Goal: Register for event/course

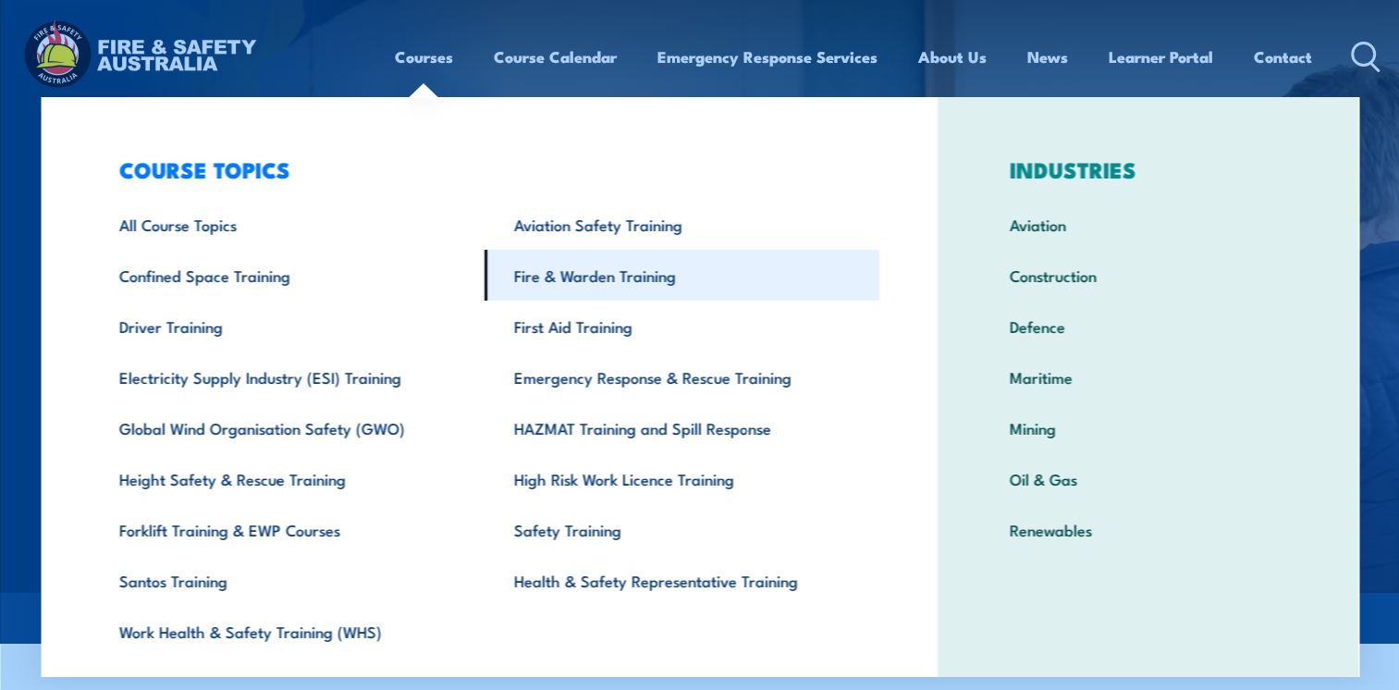
click at [585, 284] on link "Fire & Warden Training" at bounding box center [681, 275] width 395 height 51
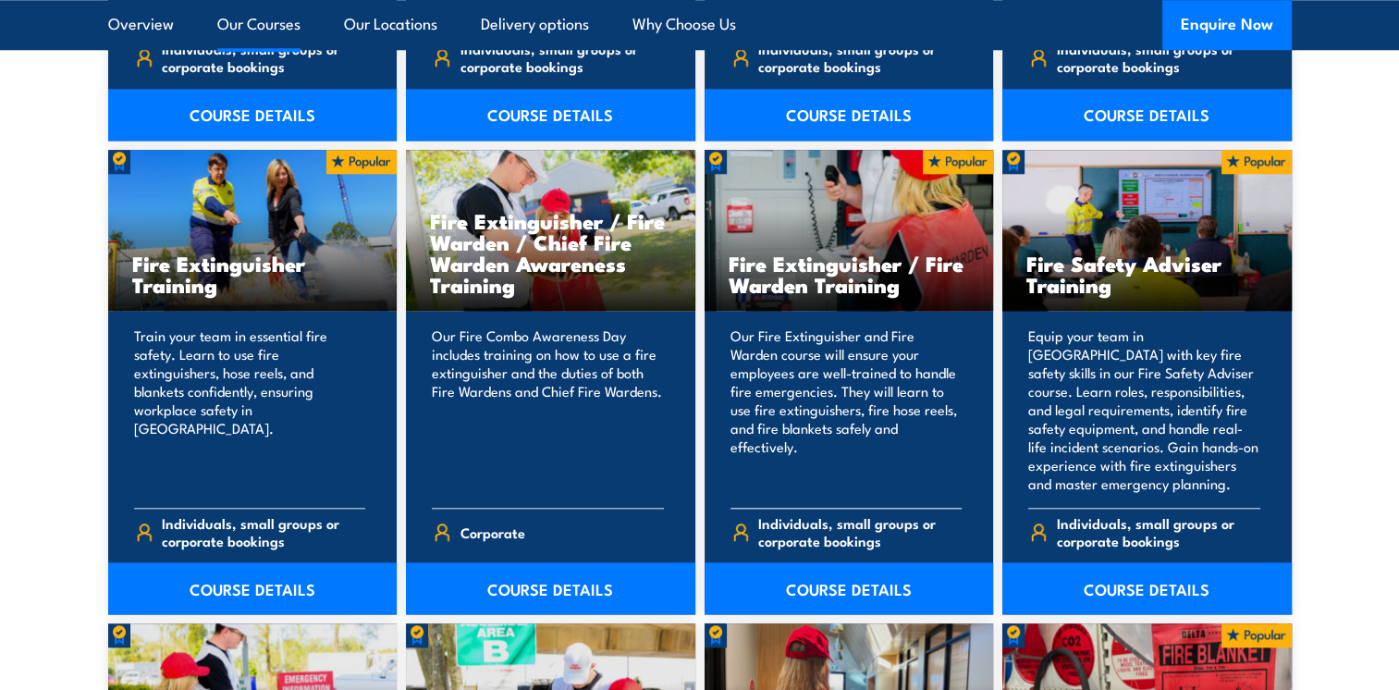
scroll to position [1941, 0]
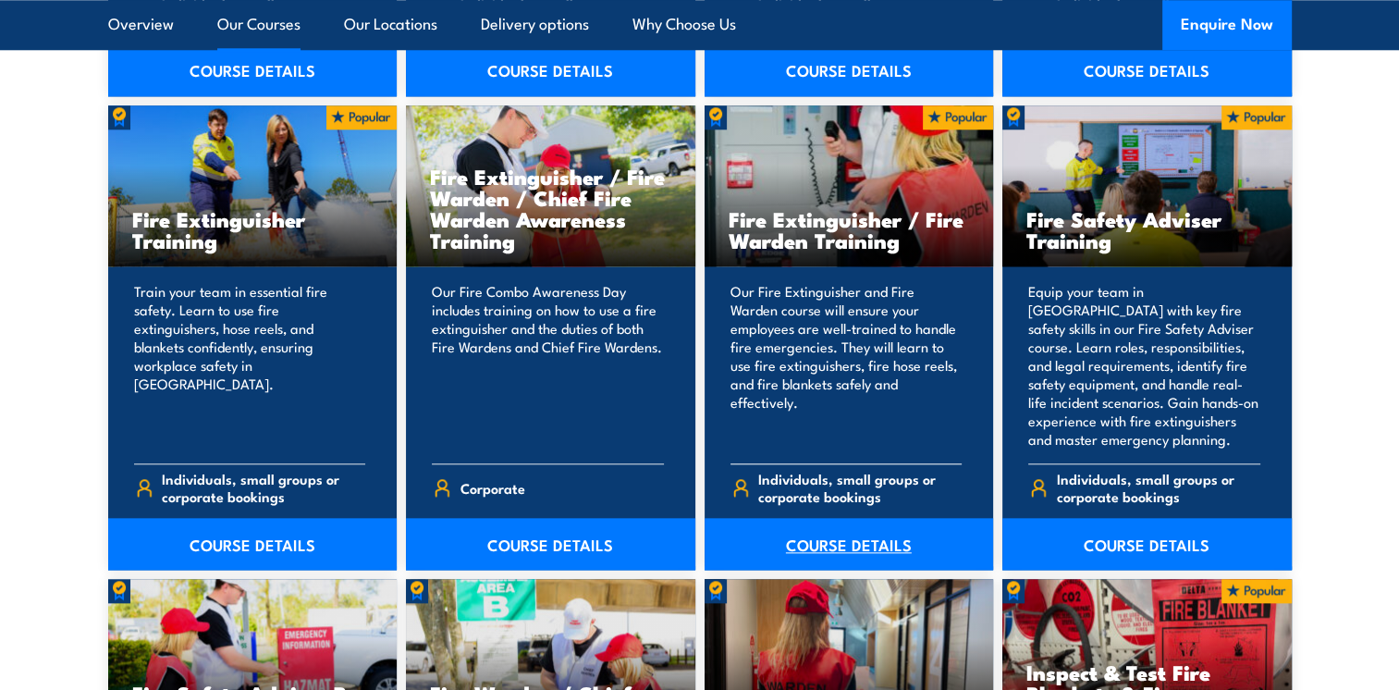
click at [831, 544] on link "COURSE DETAILS" at bounding box center [848, 544] width 289 height 52
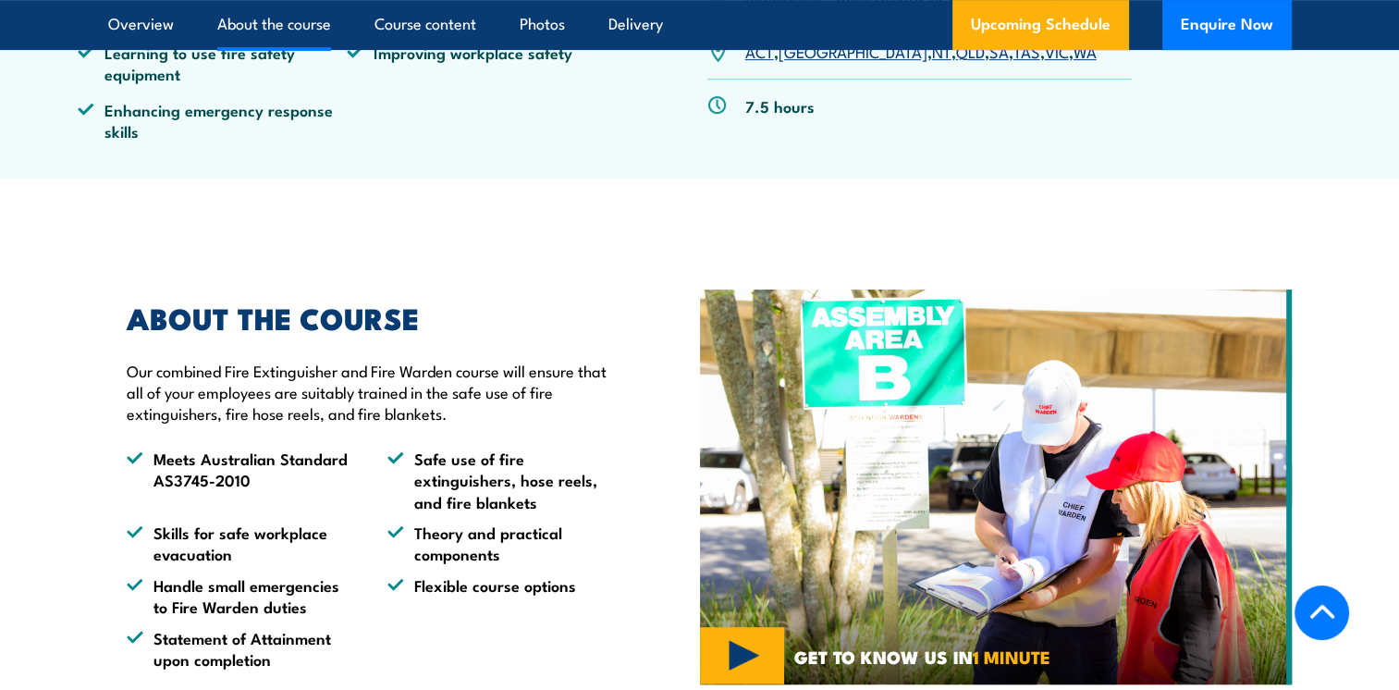
scroll to position [555, 0]
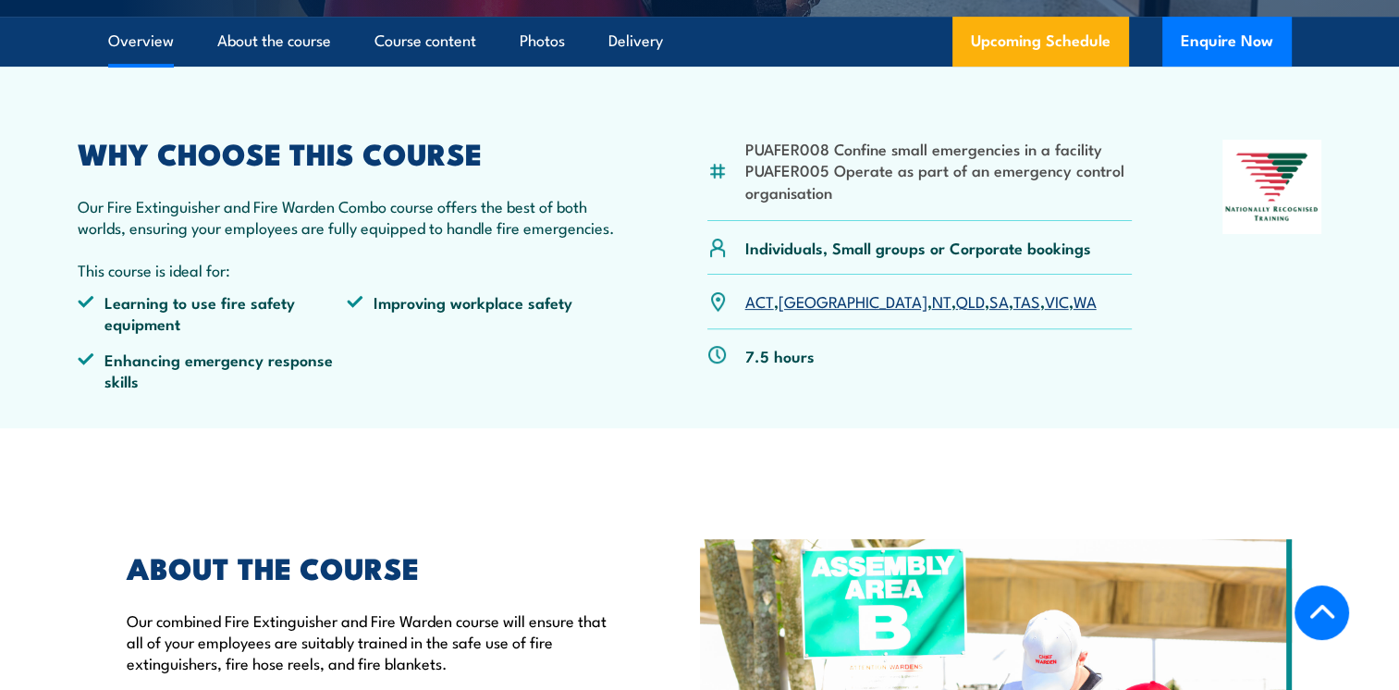
click at [956, 299] on link "QLD" at bounding box center [970, 300] width 29 height 22
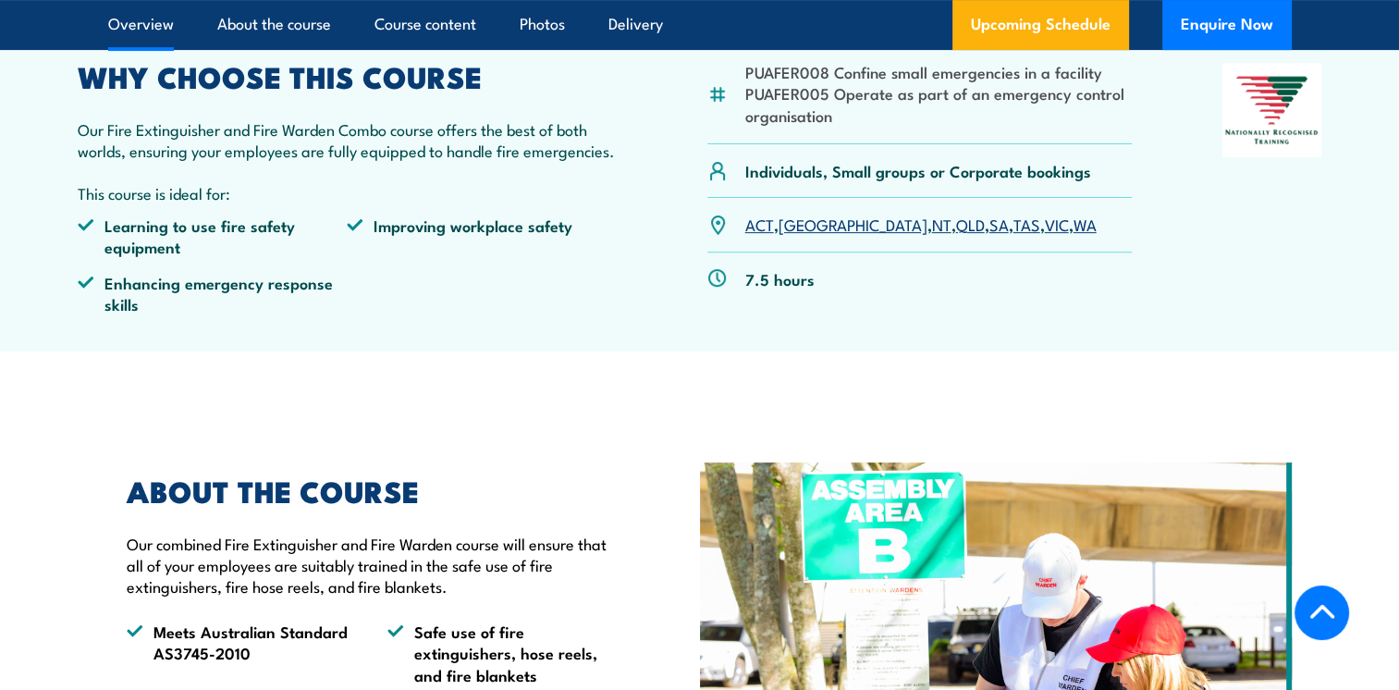
scroll to position [169, 0]
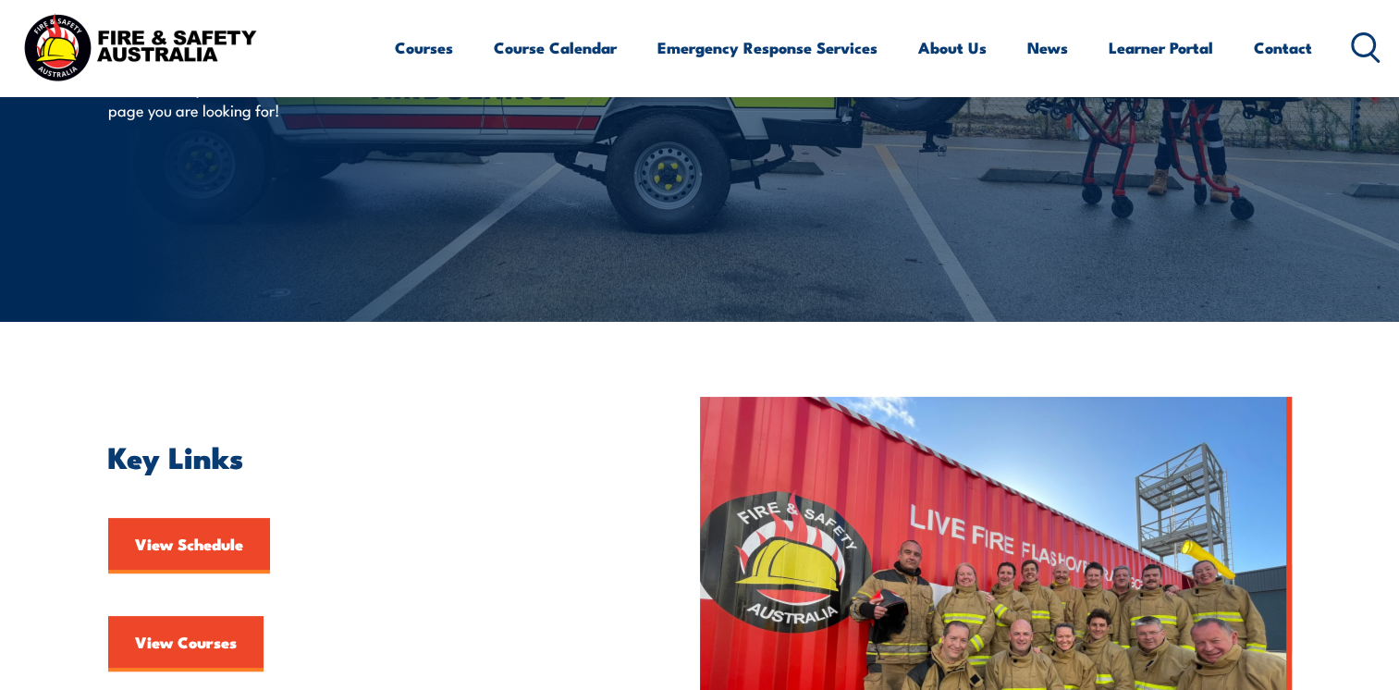
scroll to position [92, 0]
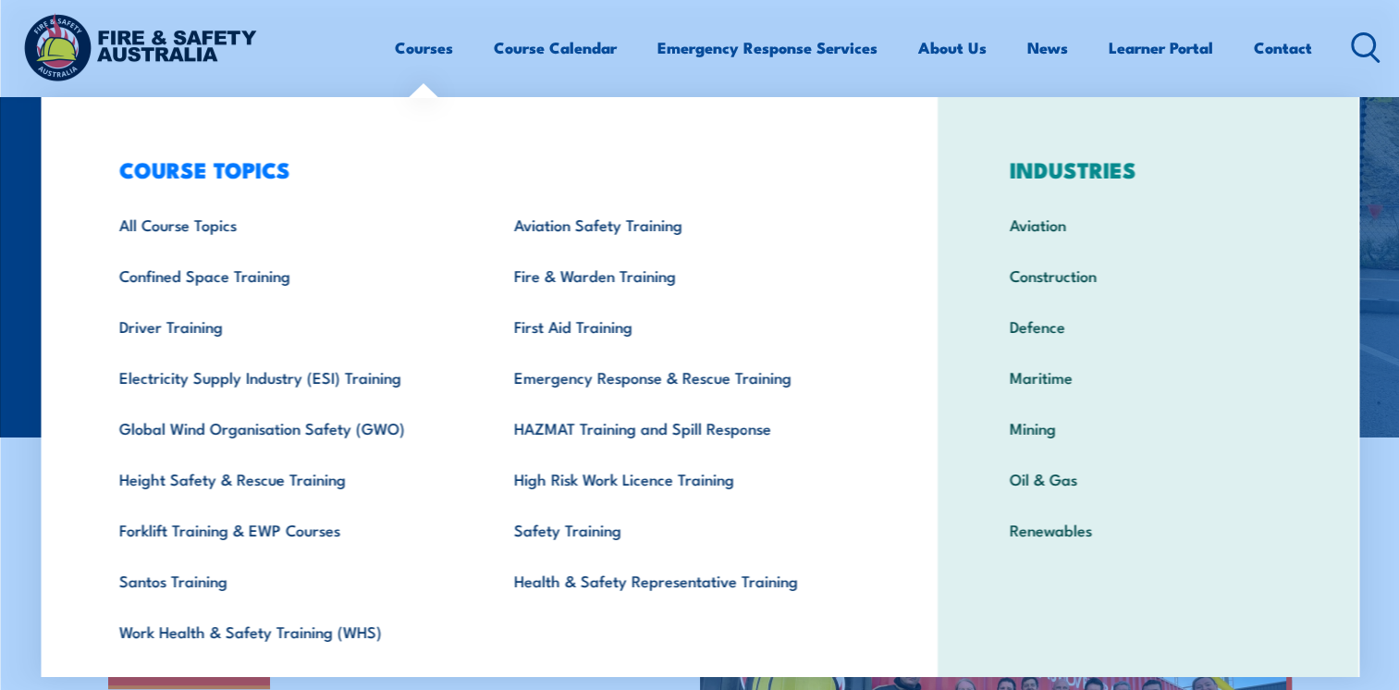
click at [446, 48] on link "Courses" at bounding box center [424, 47] width 58 height 49
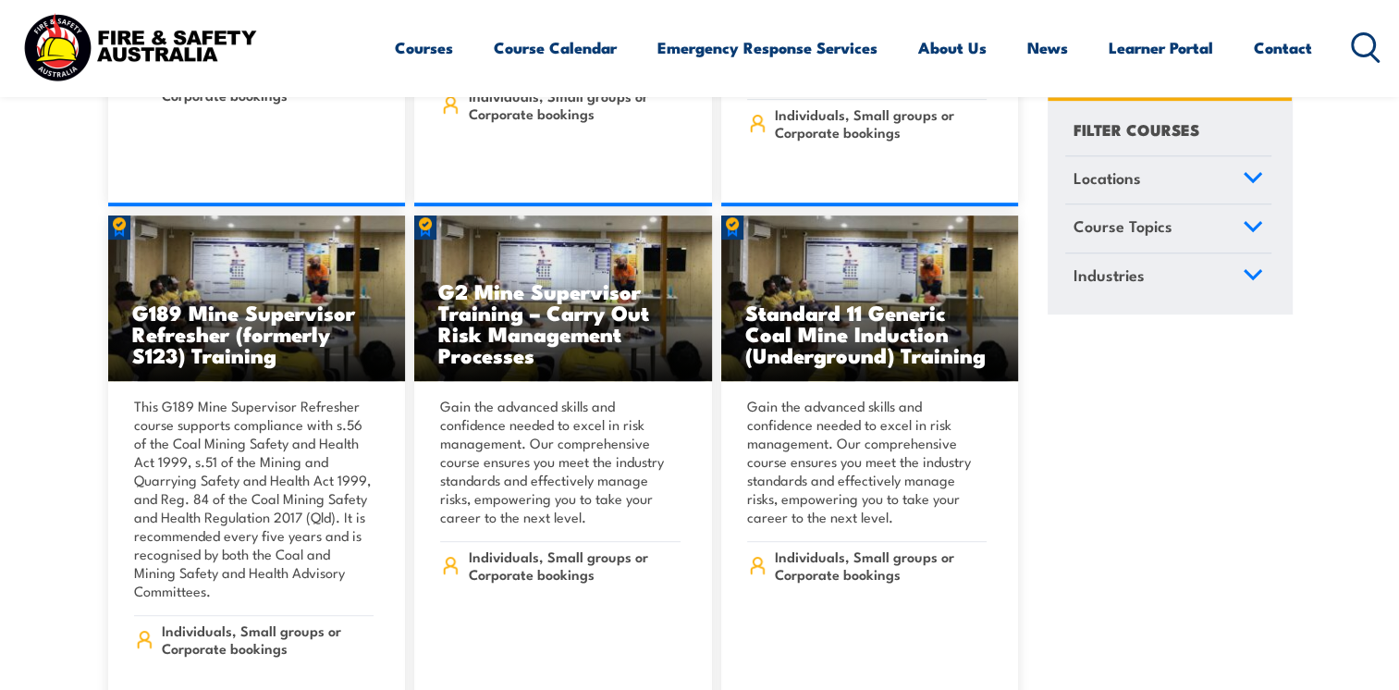
scroll to position [647, 0]
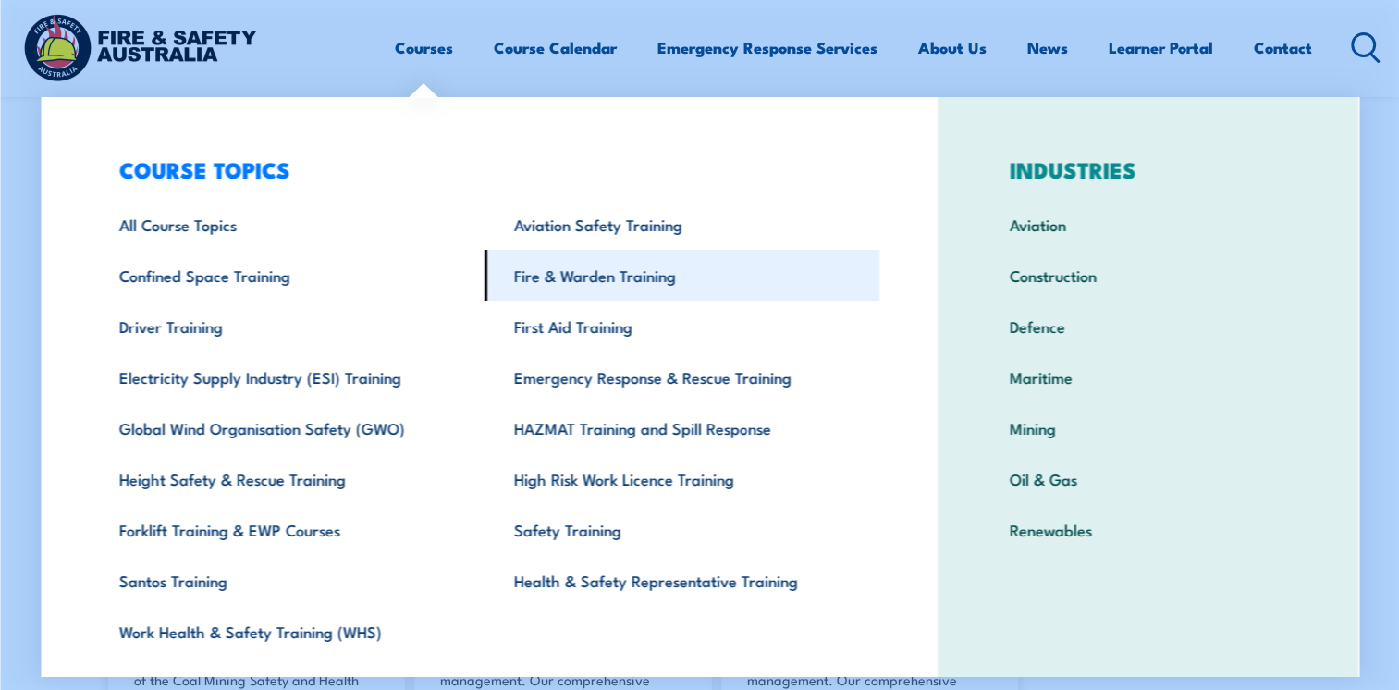
click at [567, 268] on link "Fire & Warden Training" at bounding box center [681, 275] width 395 height 51
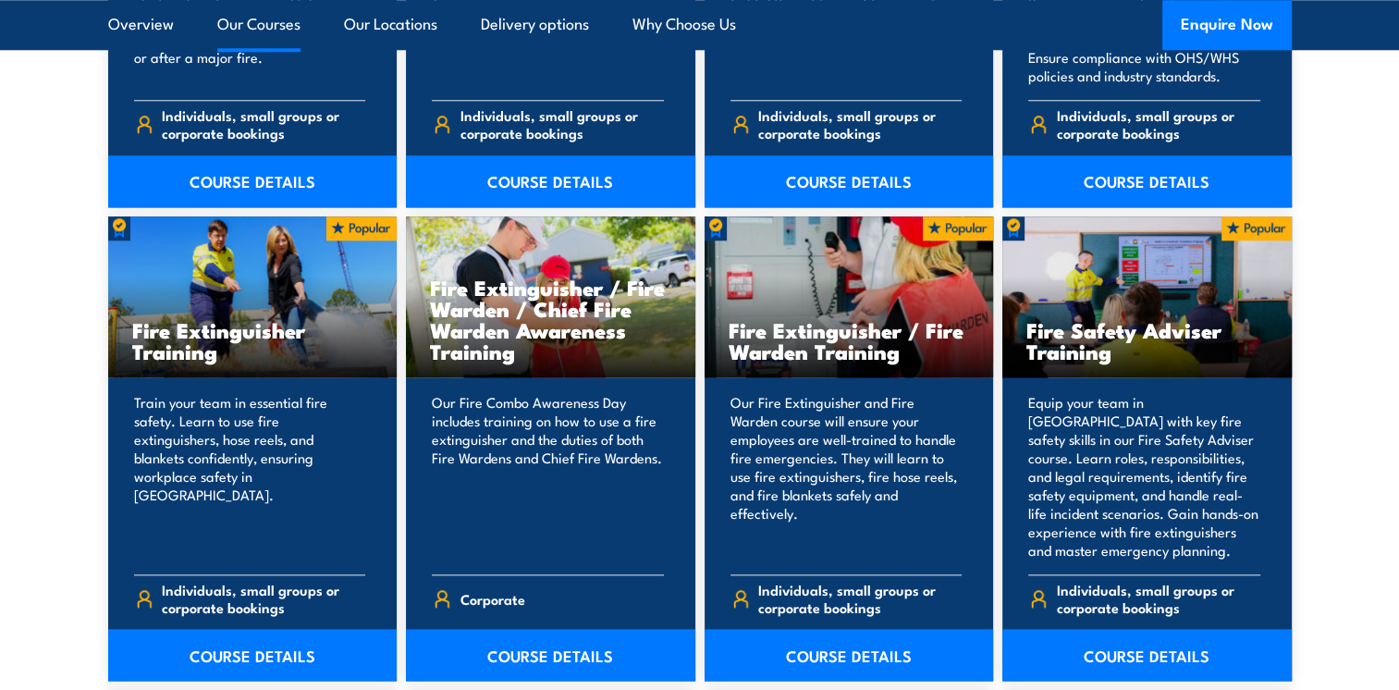
scroll to position [1849, 0]
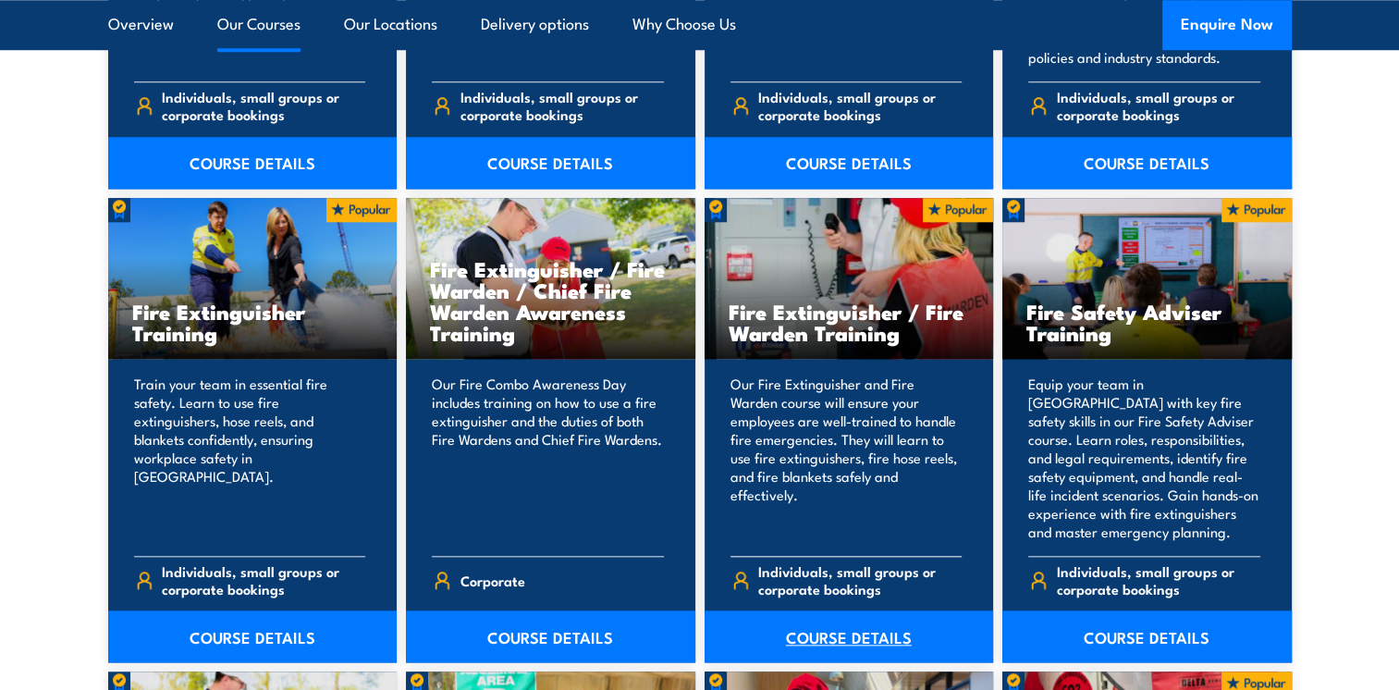
click at [854, 636] on link "COURSE DETAILS" at bounding box center [848, 636] width 289 height 52
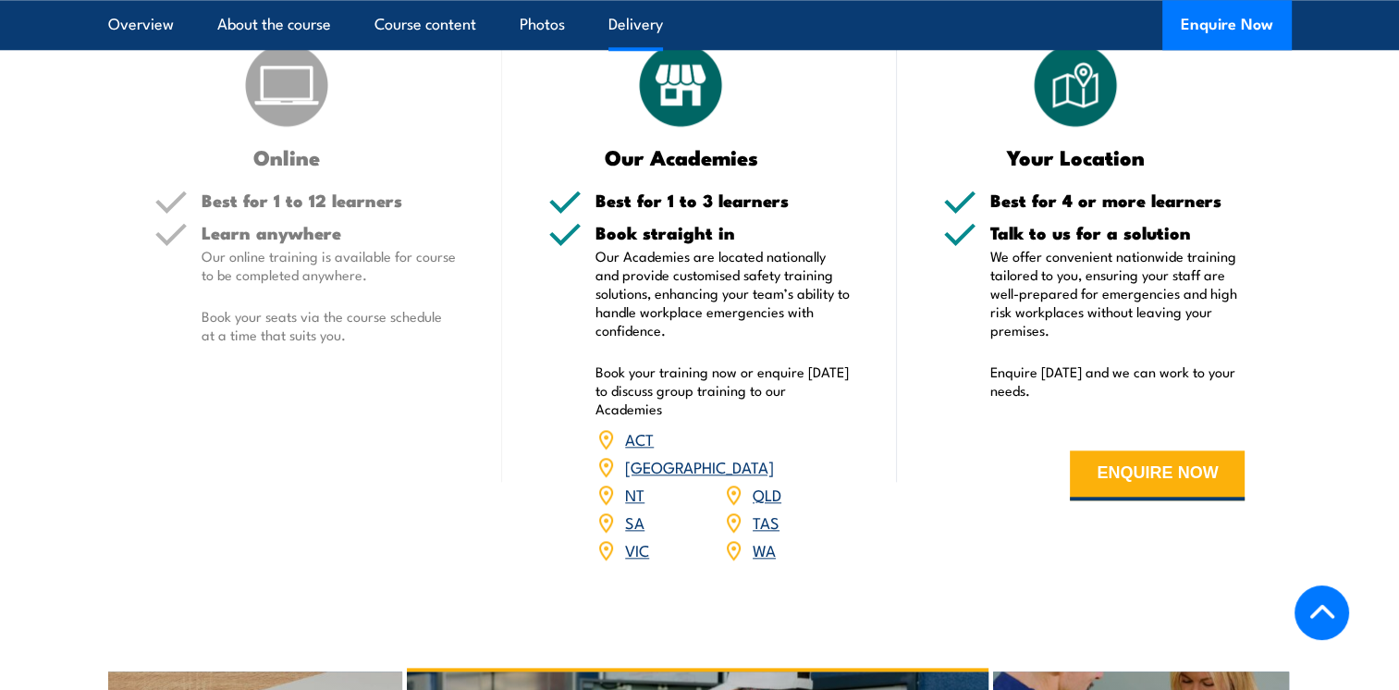
scroll to position [2034, 0]
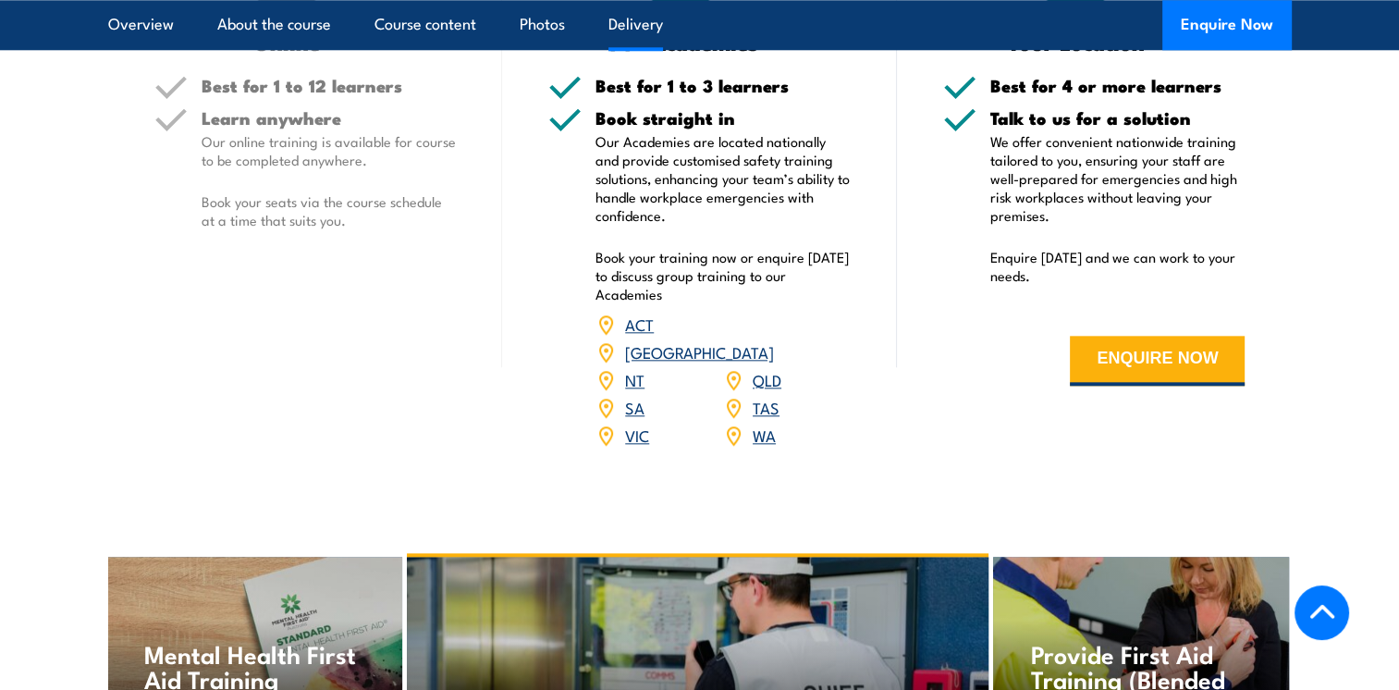
click at [774, 340] on link "[GEOGRAPHIC_DATA]" at bounding box center [699, 351] width 149 height 22
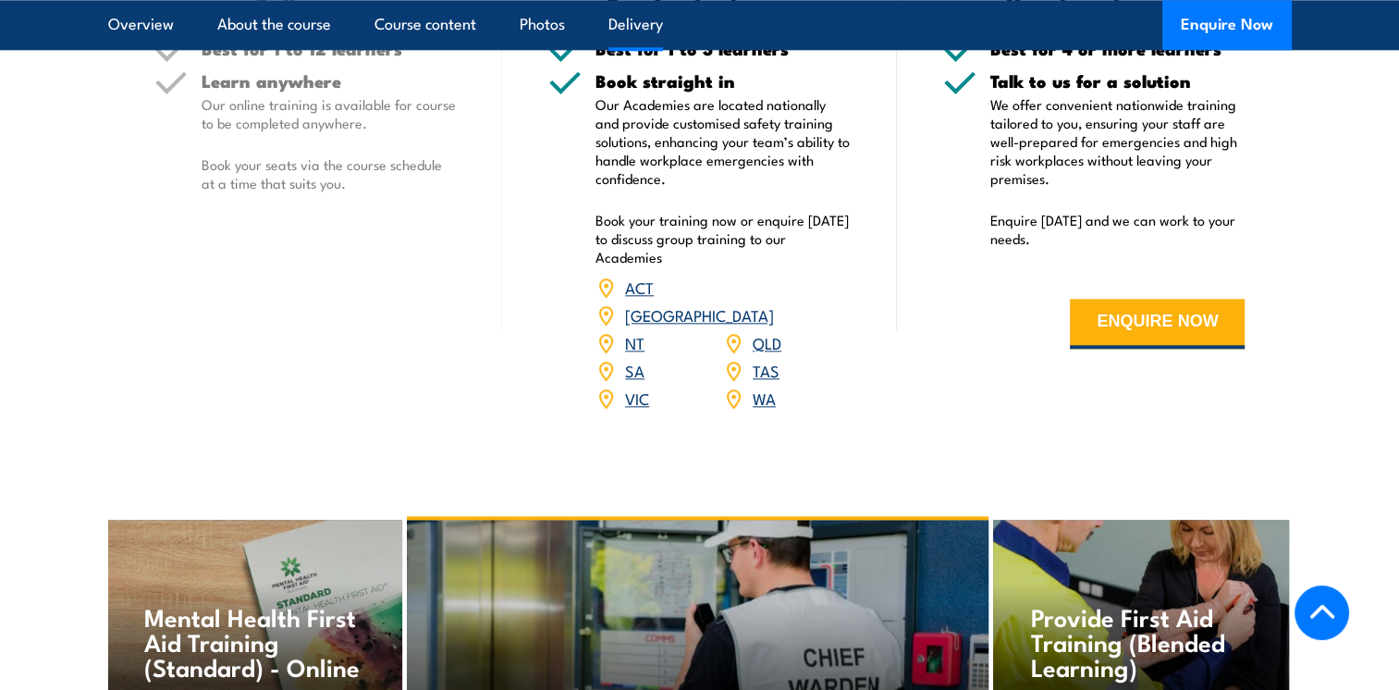
scroll to position [2068, 0]
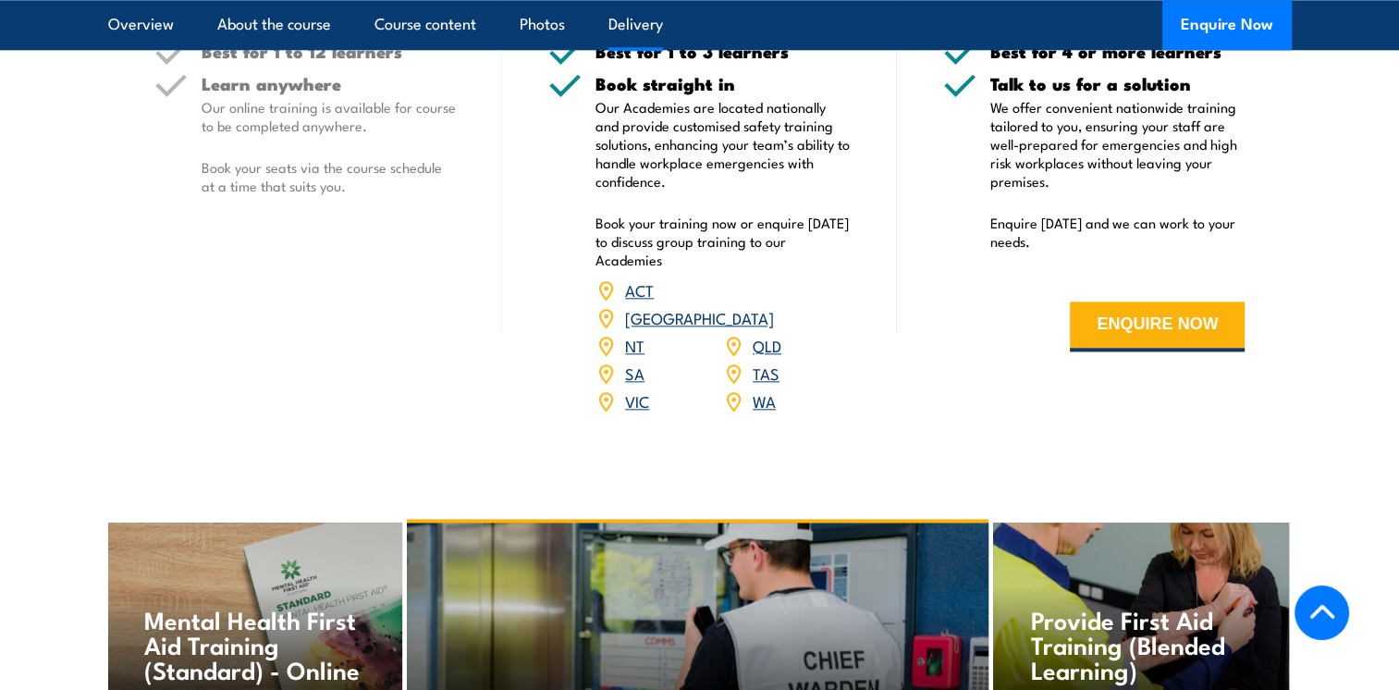
click at [769, 306] on link "[GEOGRAPHIC_DATA]" at bounding box center [699, 317] width 149 height 22
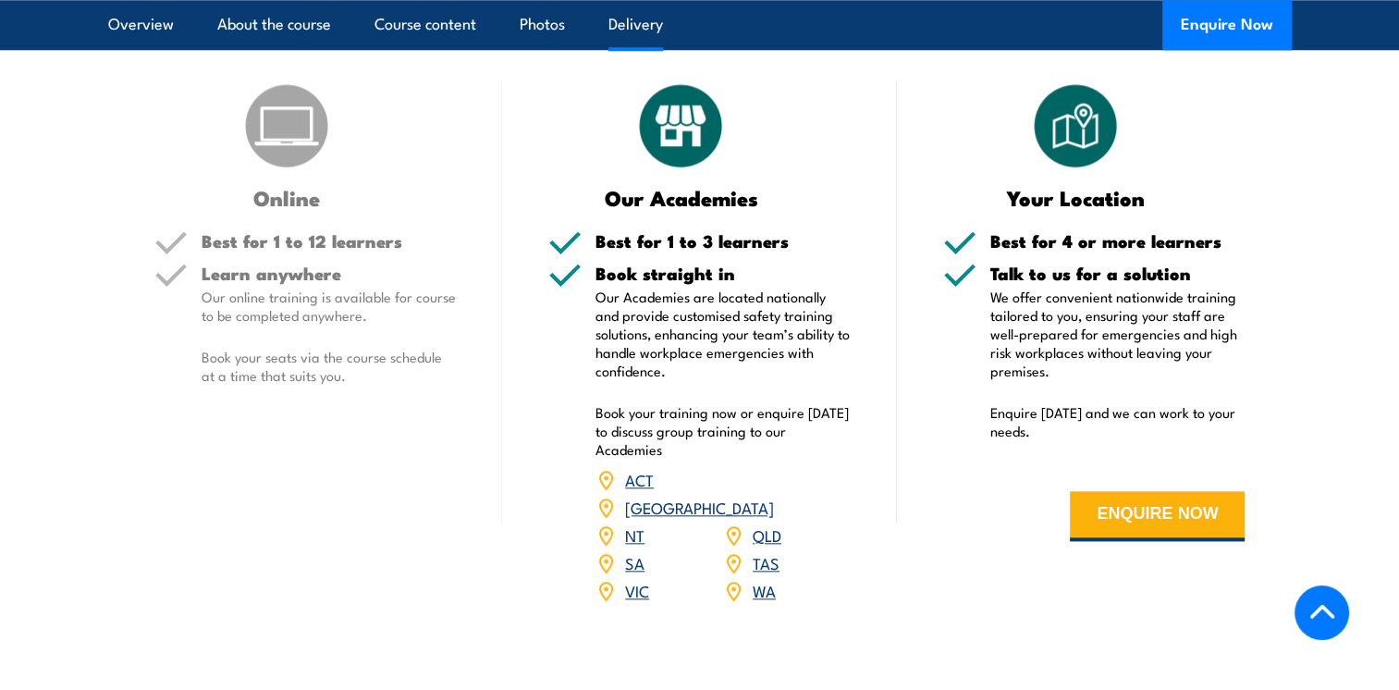
scroll to position [1606, 0]
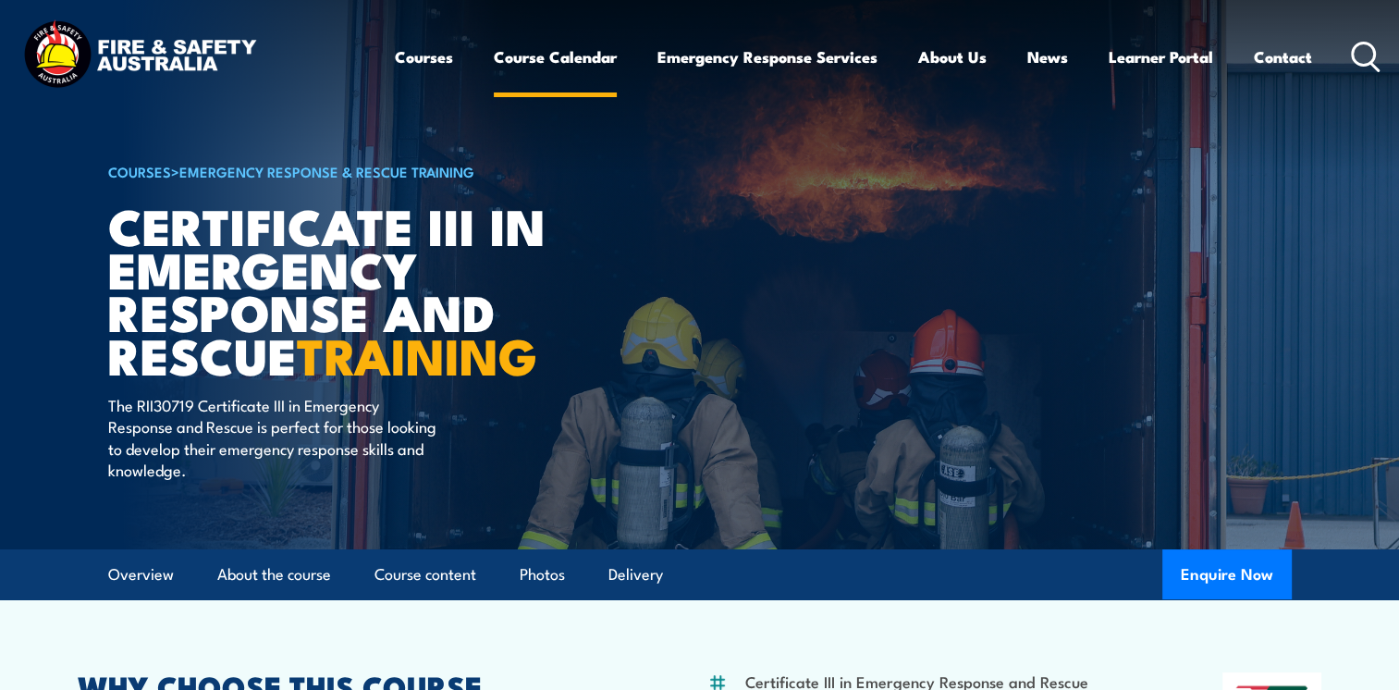
click at [567, 55] on link "Course Calendar" at bounding box center [555, 56] width 123 height 49
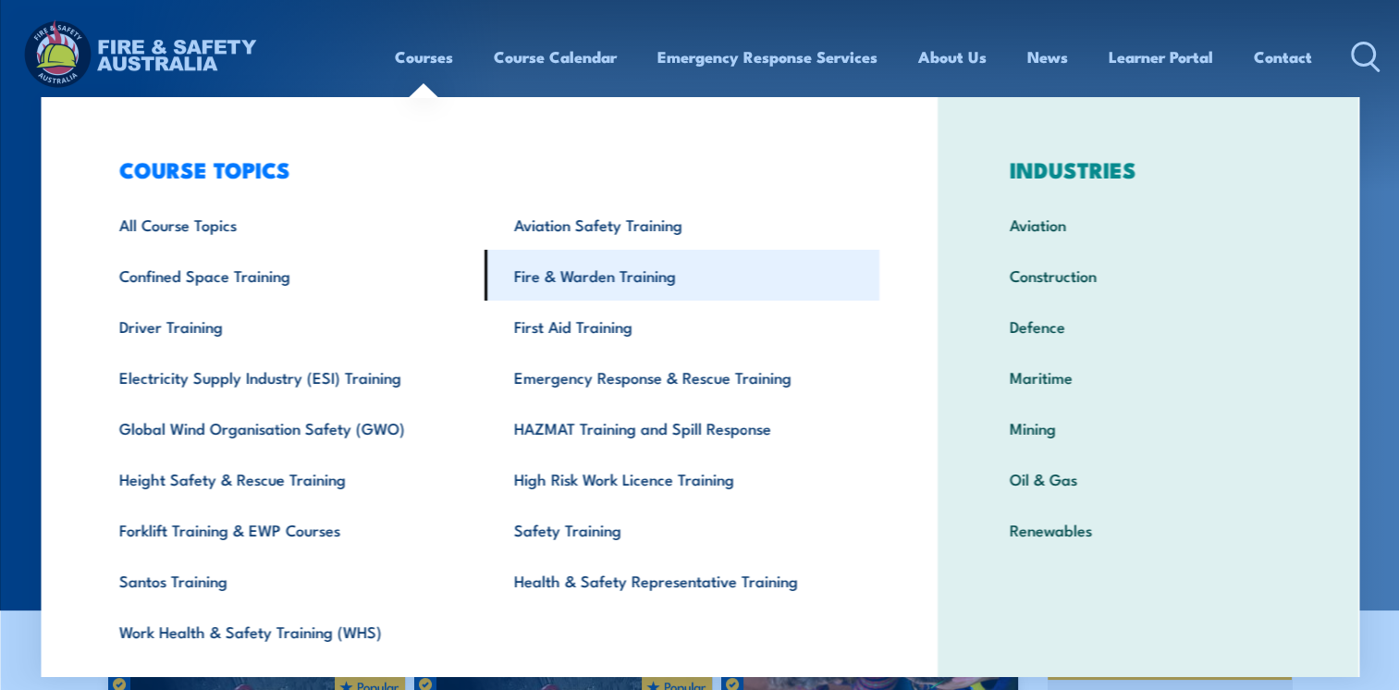
click at [629, 282] on link "Fire & Warden Training" at bounding box center [681, 275] width 395 height 51
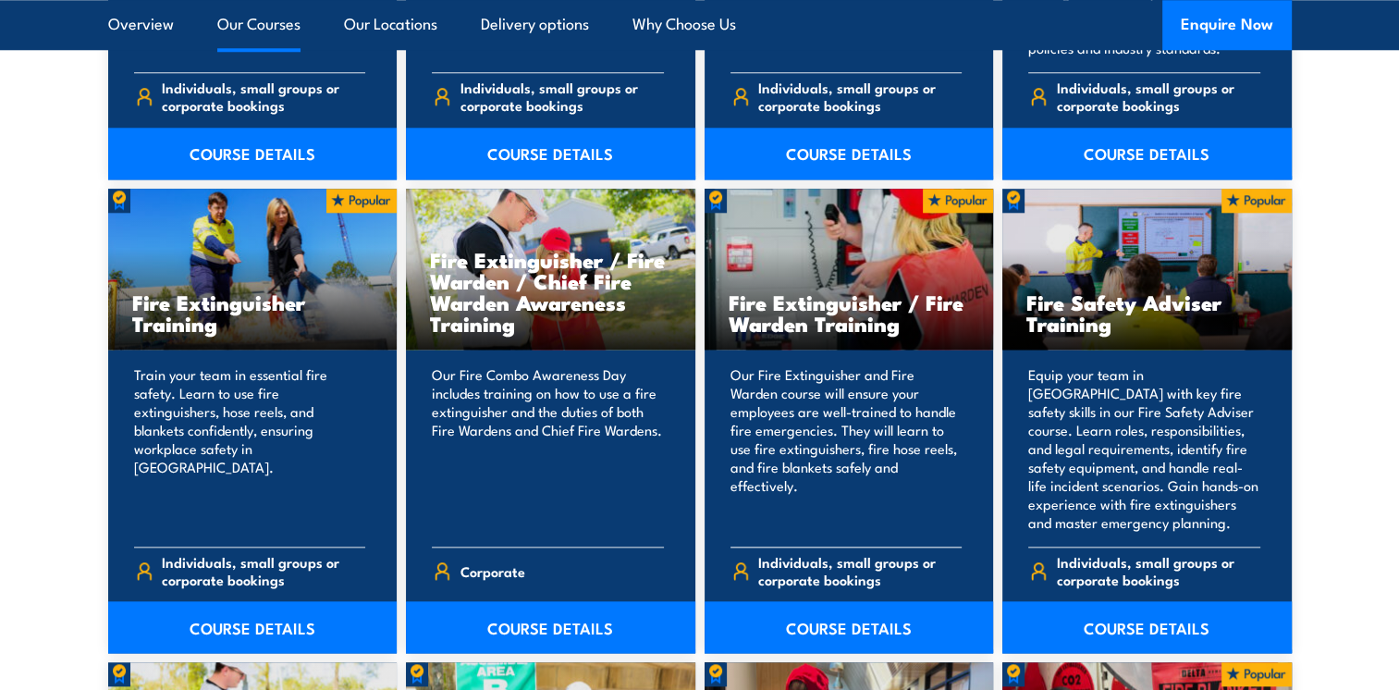
scroll to position [2126, 0]
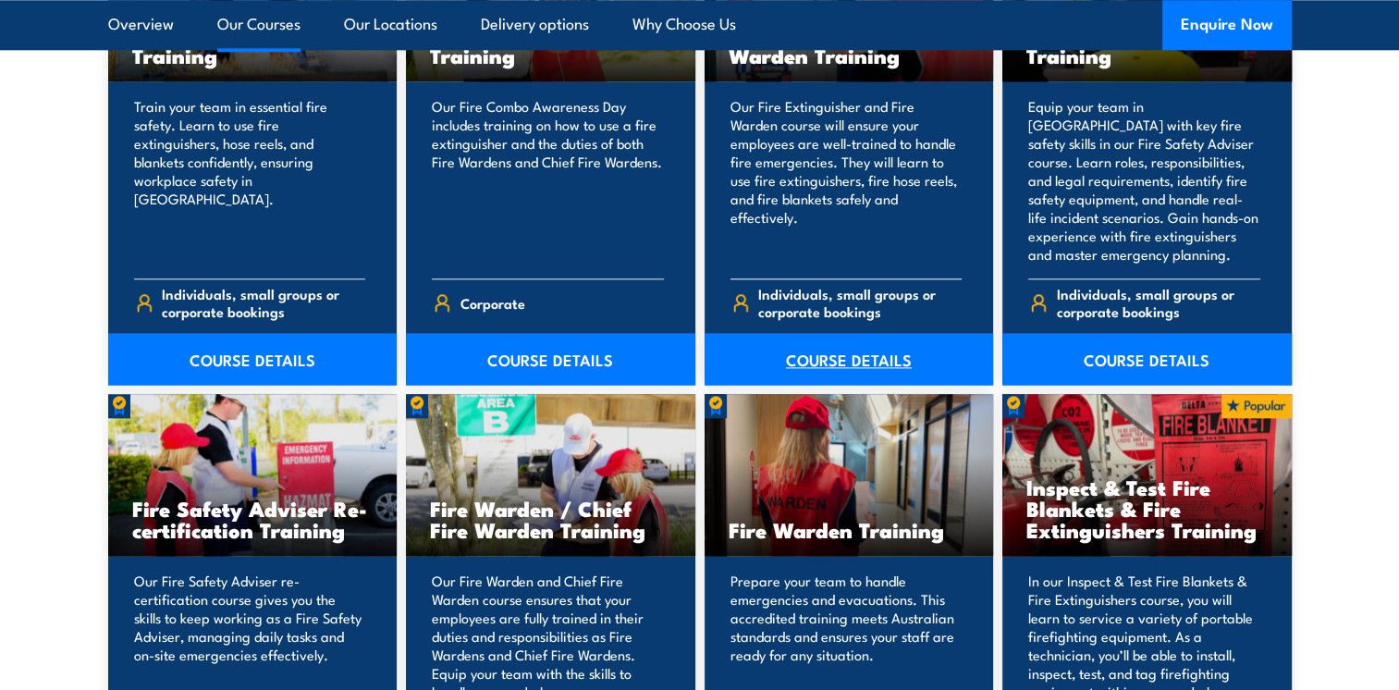
click at [852, 350] on link "COURSE DETAILS" at bounding box center [848, 359] width 289 height 52
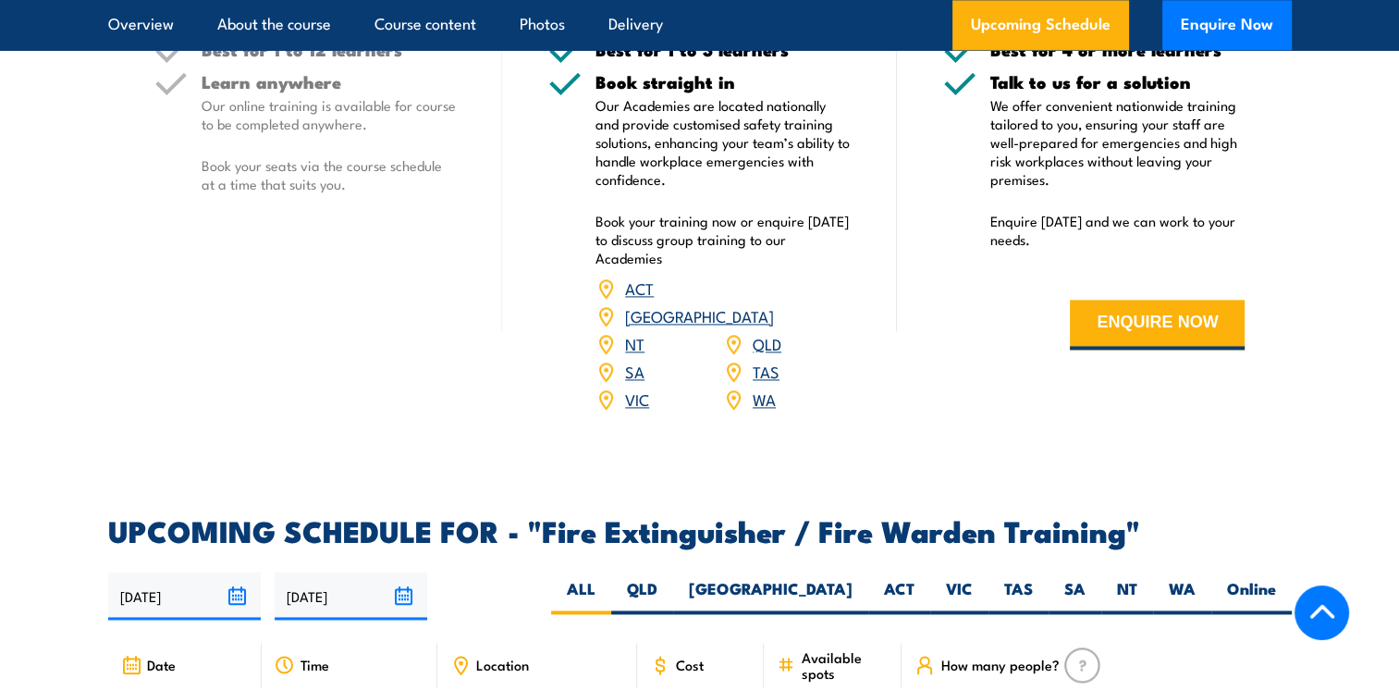
scroll to position [2958, 0]
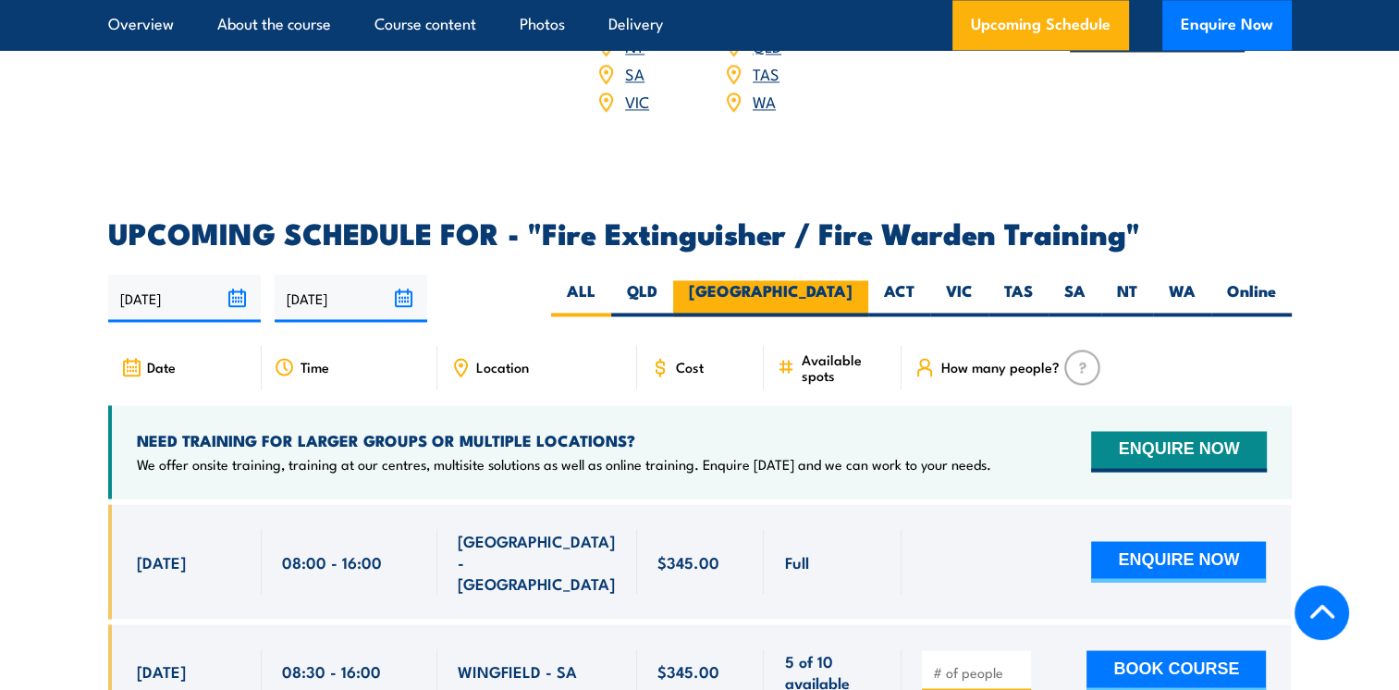
click at [847, 280] on label "[GEOGRAPHIC_DATA]" at bounding box center [770, 298] width 195 height 36
click at [852, 280] on input "[GEOGRAPHIC_DATA]" at bounding box center [858, 286] width 12 height 12
radio input "true"
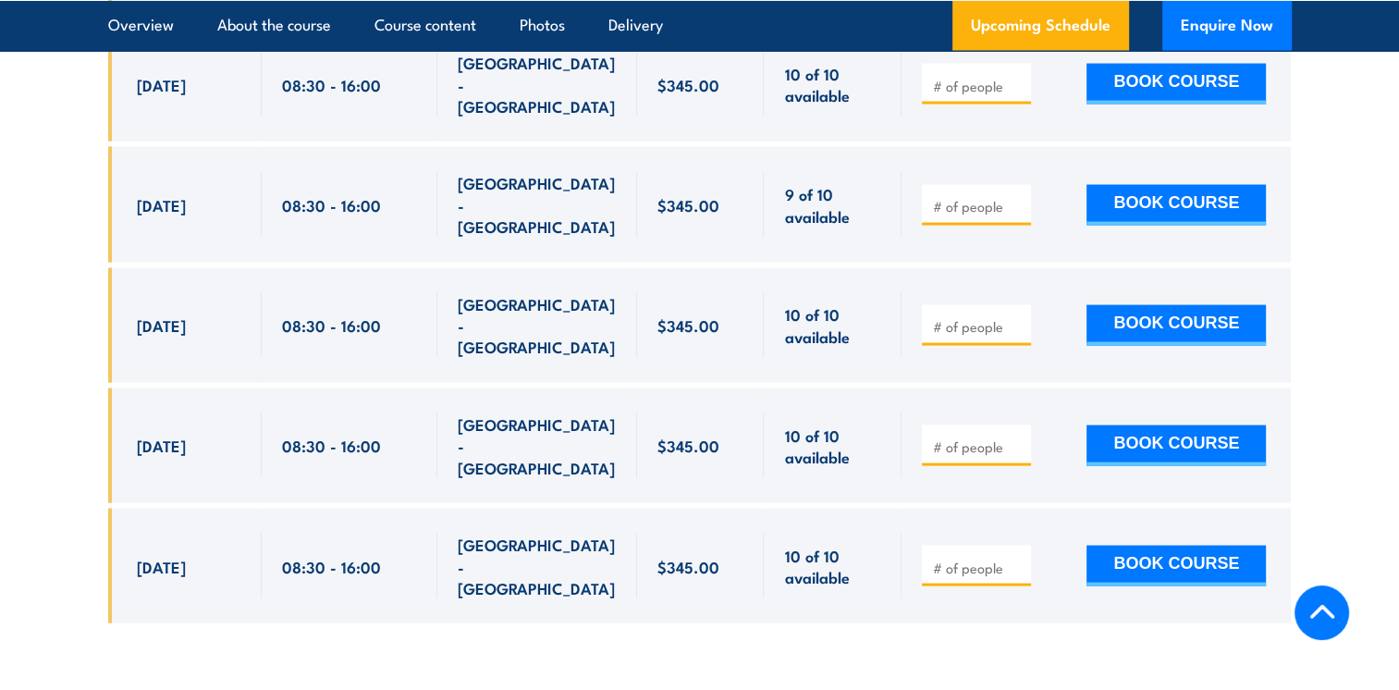
scroll to position [3312, 0]
